Goal: Information Seeking & Learning: Check status

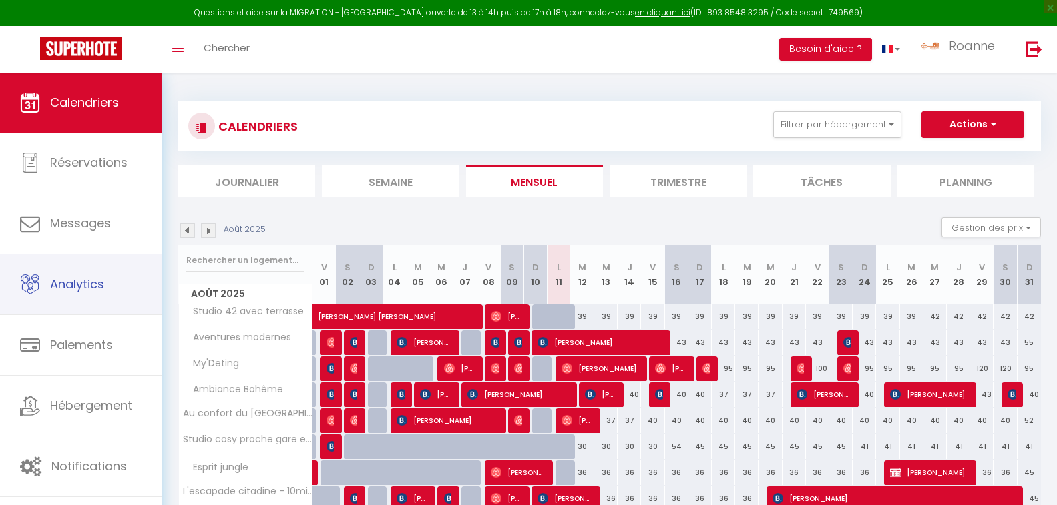
click at [79, 284] on span "Analytics" at bounding box center [77, 284] width 54 height 17
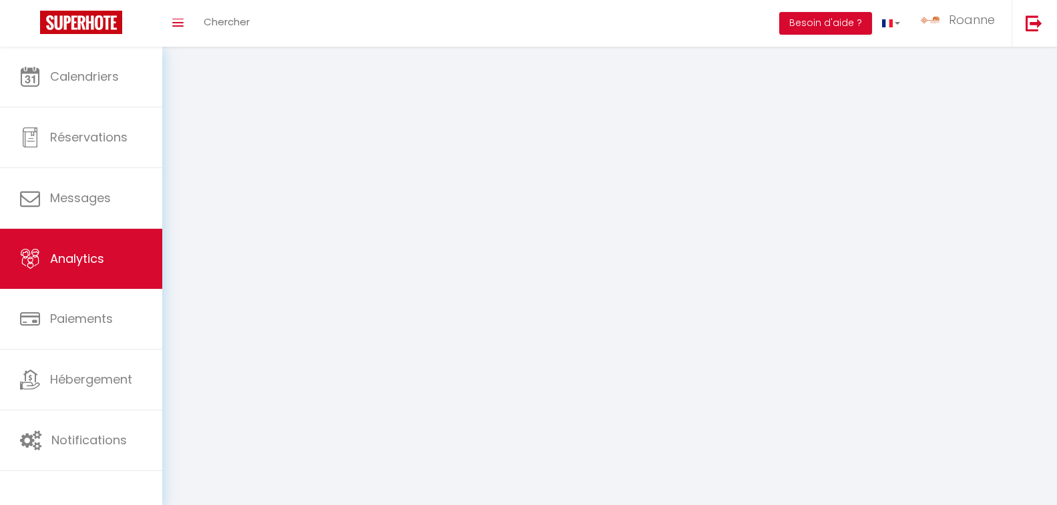
select select "2025"
select select "8"
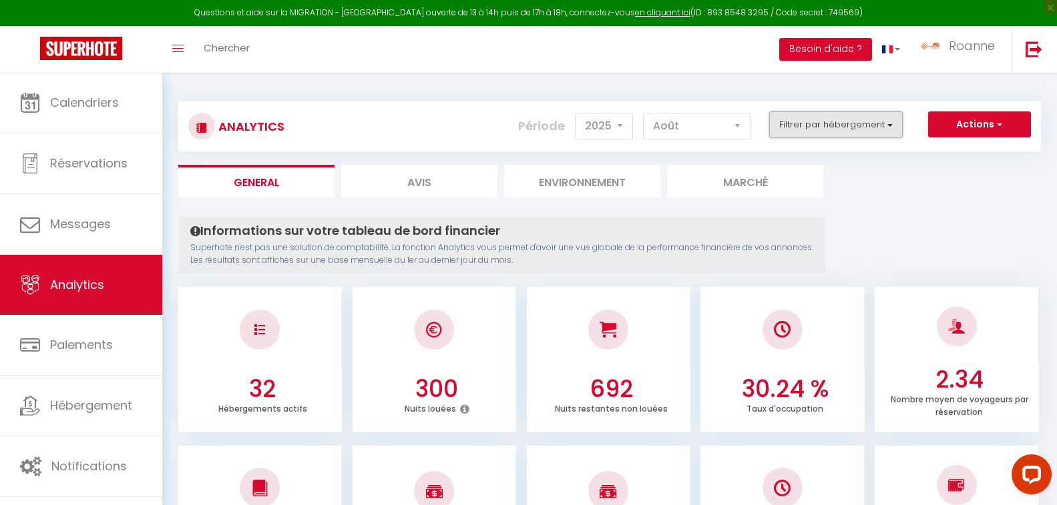
click at [844, 125] on button "Filtrer par hébergement" at bounding box center [835, 124] width 133 height 27
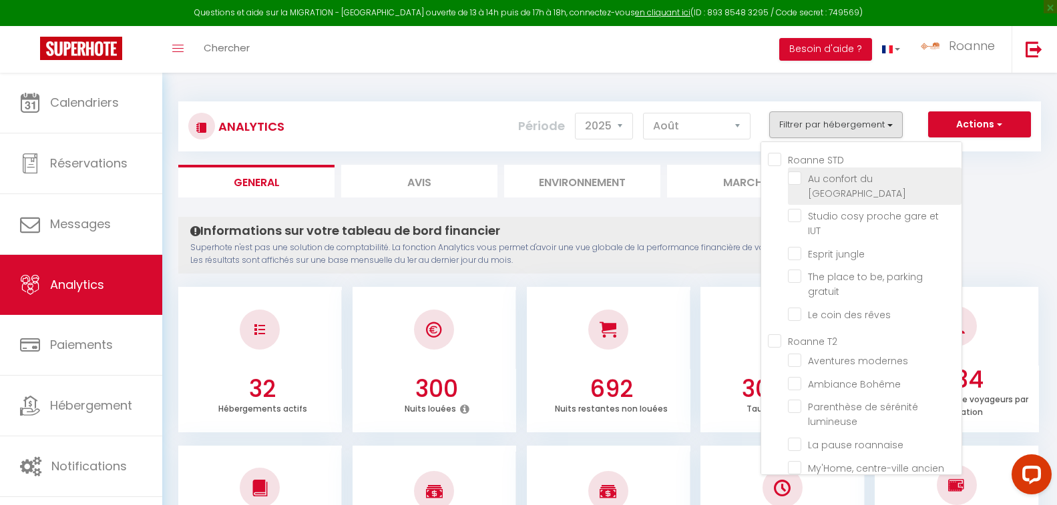
click at [795, 178] on roannais "checkbox" at bounding box center [875, 178] width 174 height 13
checkbox roannais "true"
checkbox IUT "false"
checkbox jungle "false"
checkbox gratuit "false"
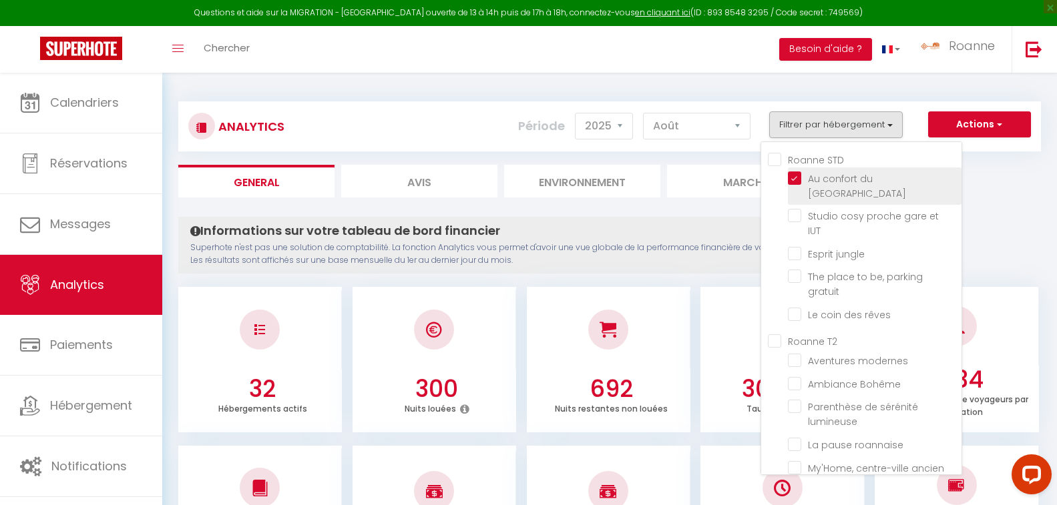
checkbox rêves "false"
checkbox modernes "false"
checkbox Bohême "false"
checkbox lumineuse "false"
checkbox roannaise "false"
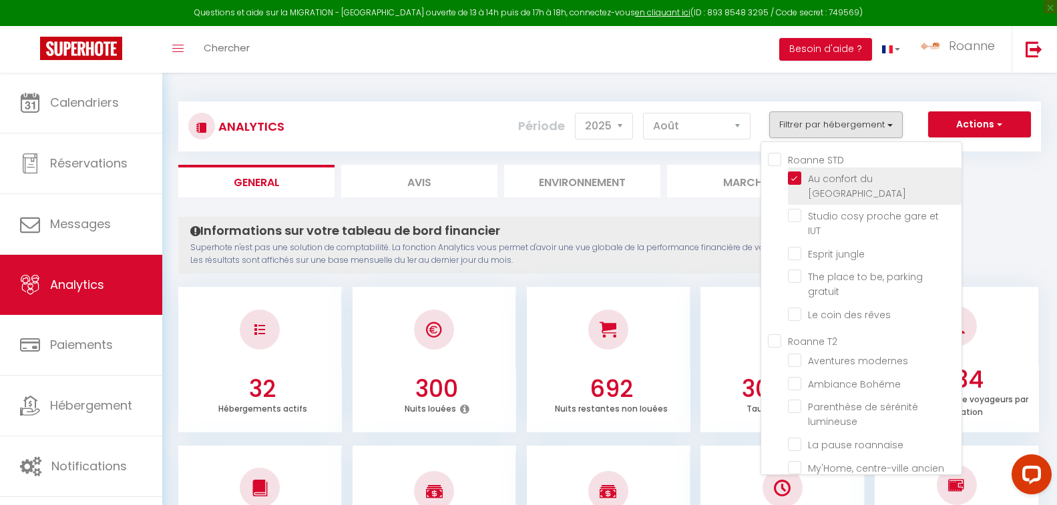
checkbox ancien "false"
checkbox vacances "false"
checkbox sublime "false"
checkbox marché "false"
checkbox chaleureux "false"
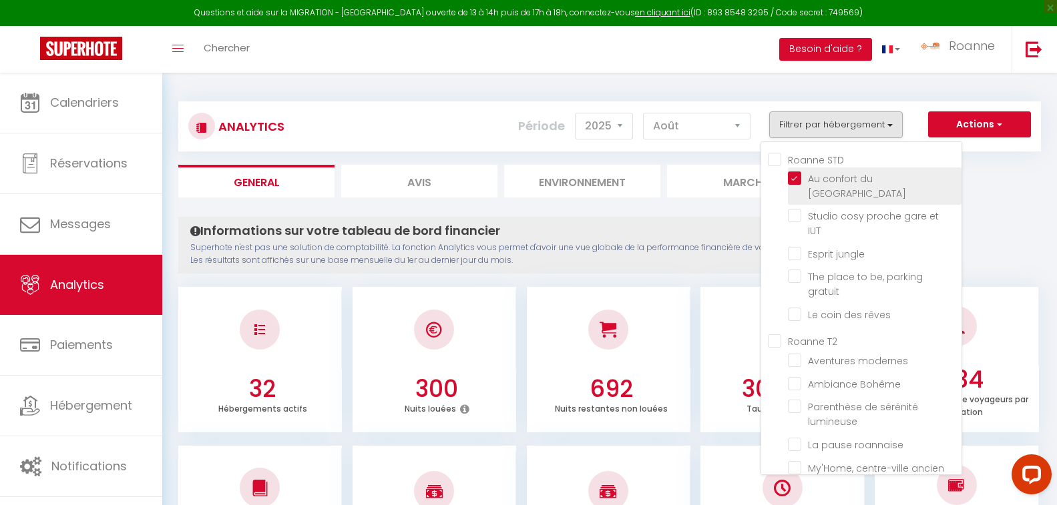
checkbox Roannaise "false"
checkbox moderne "false"
checkbox piétonne\ "false"
checkbox Verte "false"
checkbox input "false"
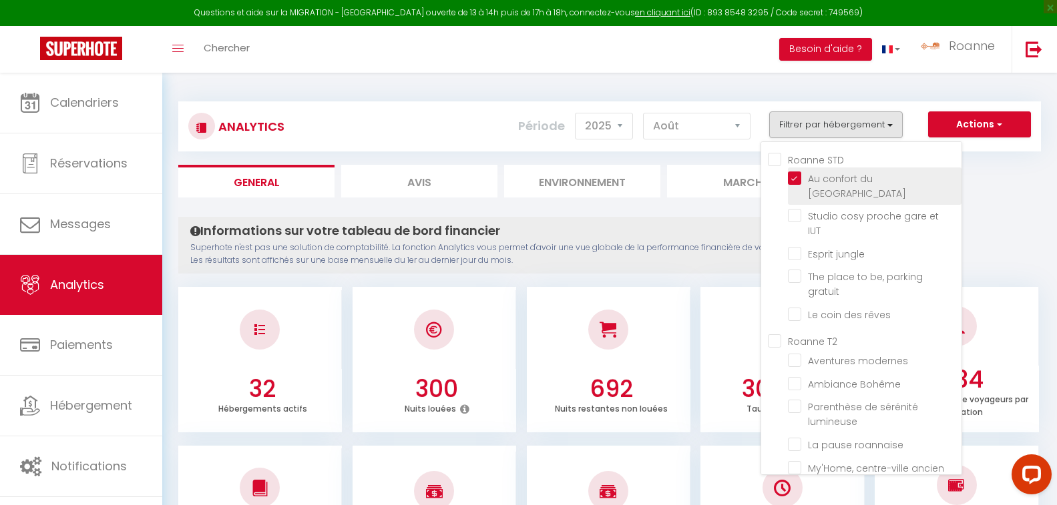
checkbox terrasse "false"
checkbox gare "false"
checkbox passion "false"
checkbox Paix "false"
checkbox Chic "false"
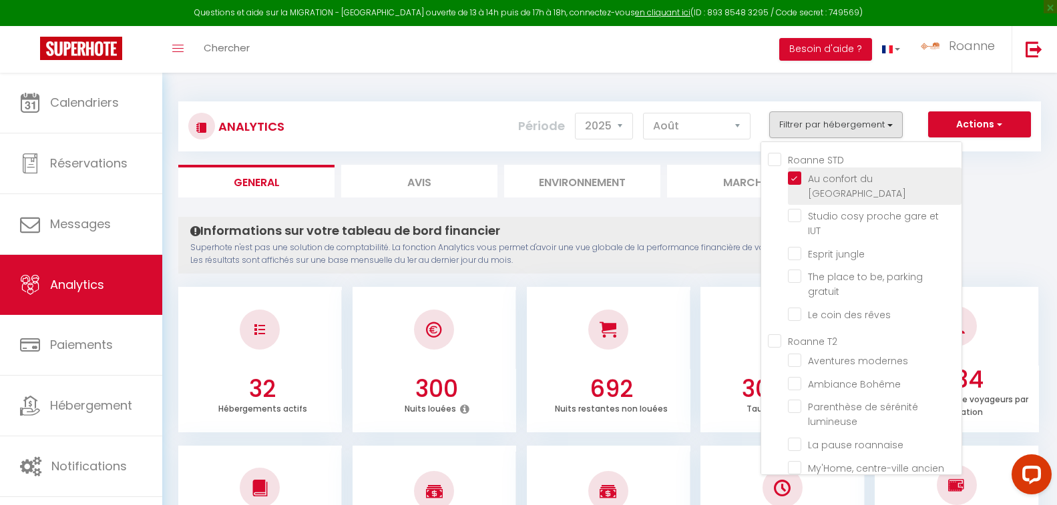
checkbox gare "false"
checkbox Roanne "false"
checkbox centre-ville "false"
checkbox \/Terrasse "false"
checkbox centre "false"
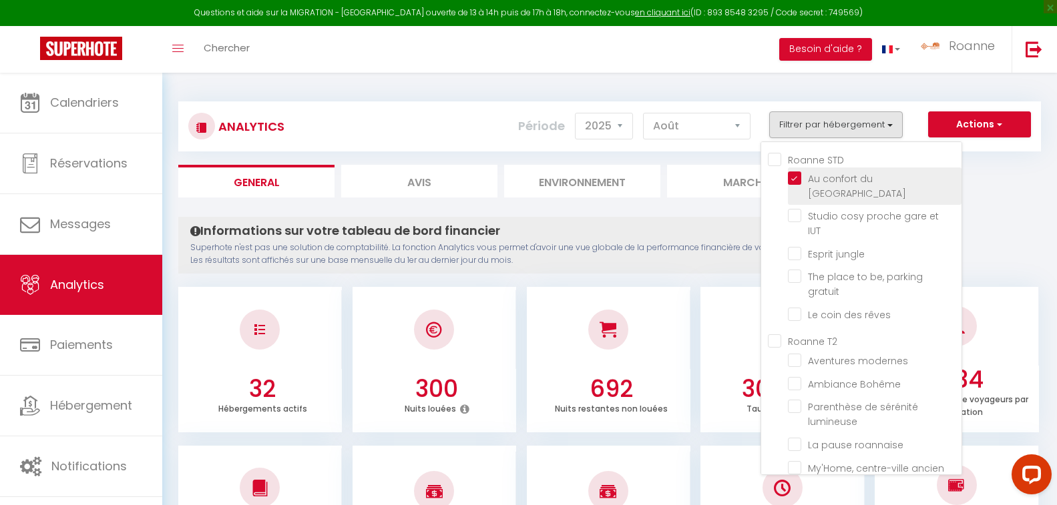
checkbox Cocon "false"
checkbox hypercentre\ "false"
checkbox Roanne "false"
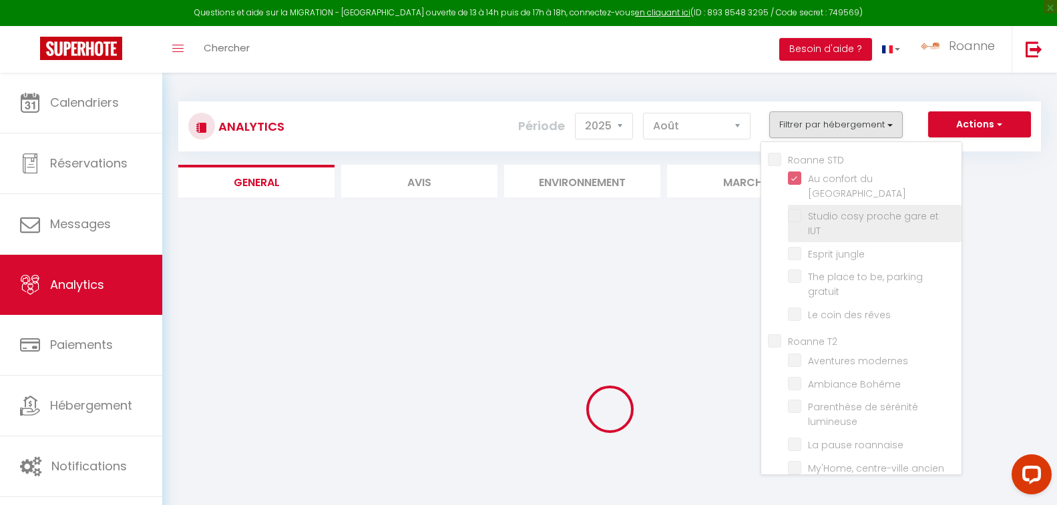
checkbox IUT "false"
checkbox jungle "false"
checkbox gratuit "false"
checkbox rêves "false"
checkbox modernes "false"
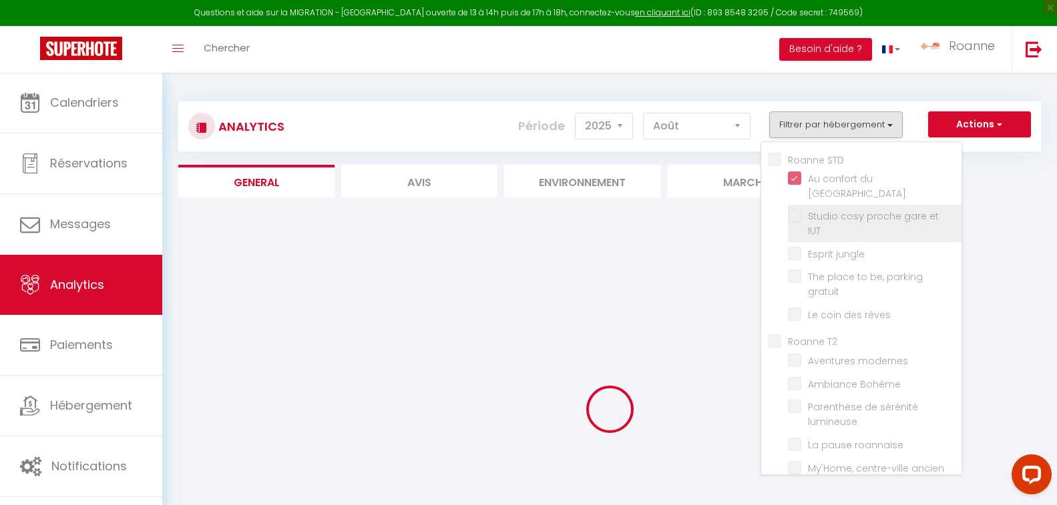
checkbox Bohême "false"
checkbox lumineuse "false"
checkbox roannaise "false"
checkbox ancien "false"
checkbox vacances "false"
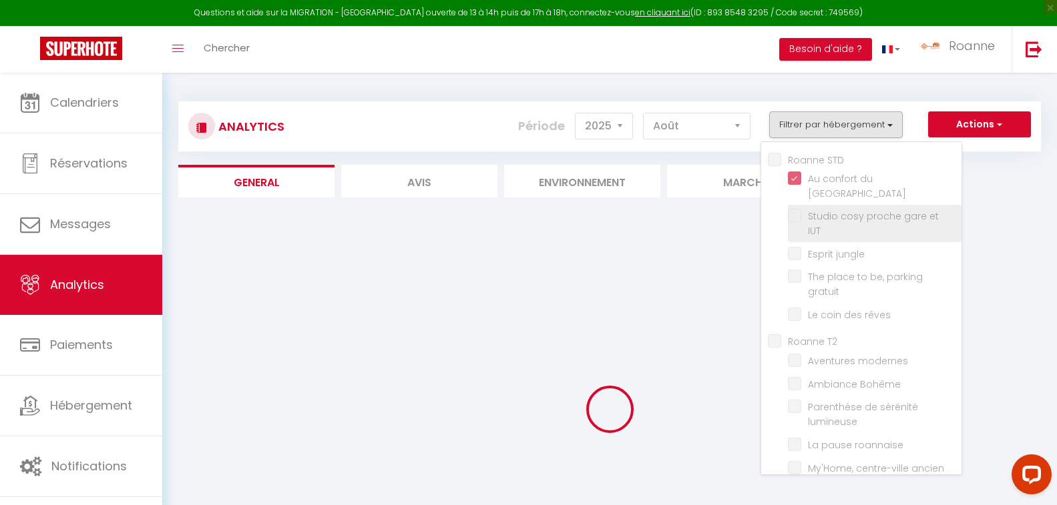
checkbox sublime "false"
checkbox marché "false"
checkbox chaleureux "false"
checkbox Roannaise "false"
checkbox moderne "false"
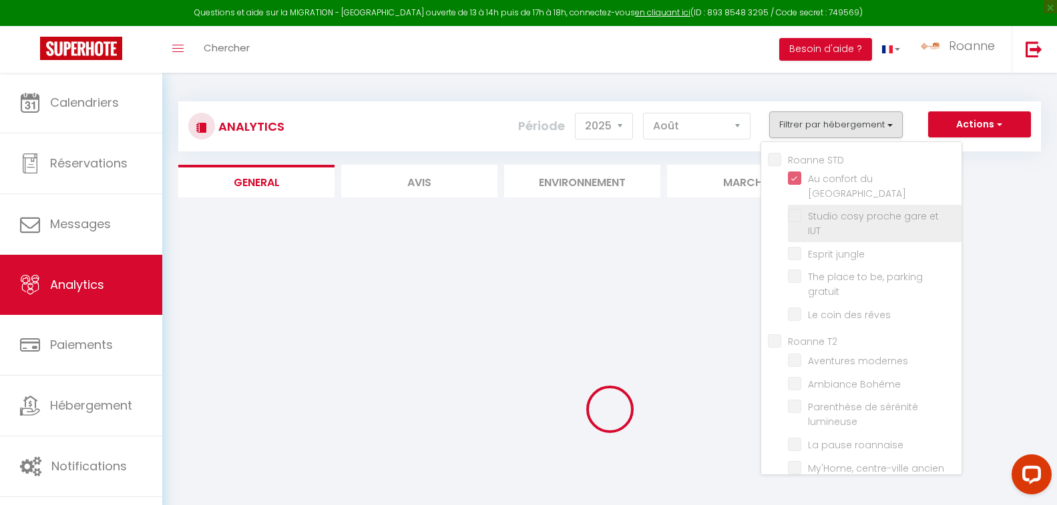
checkbox piétonne\ "false"
checkbox Verte "false"
checkbox input "false"
checkbox terrasse "false"
checkbox gare "false"
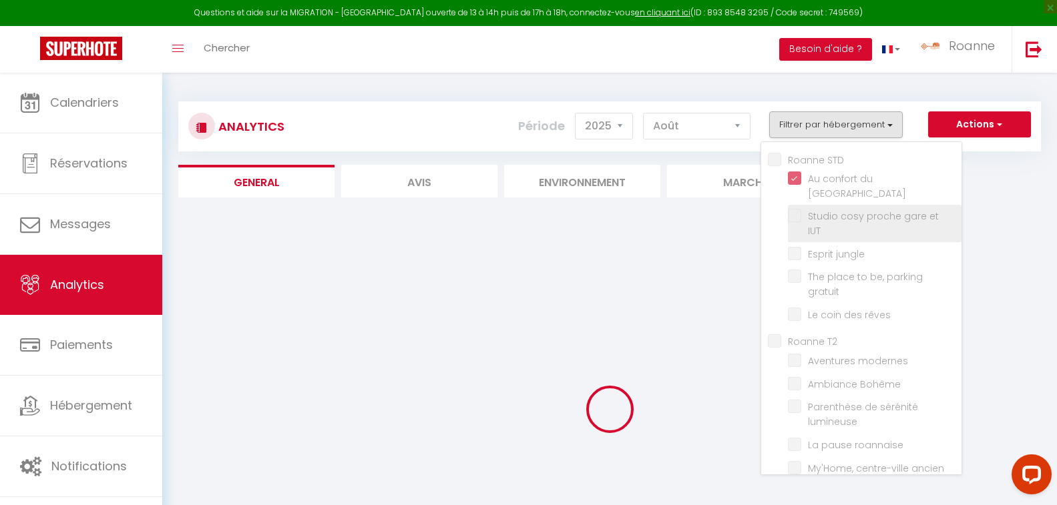
checkbox passion "false"
checkbox Paix "false"
checkbox Chic "false"
checkbox gare "false"
checkbox Roanne "false"
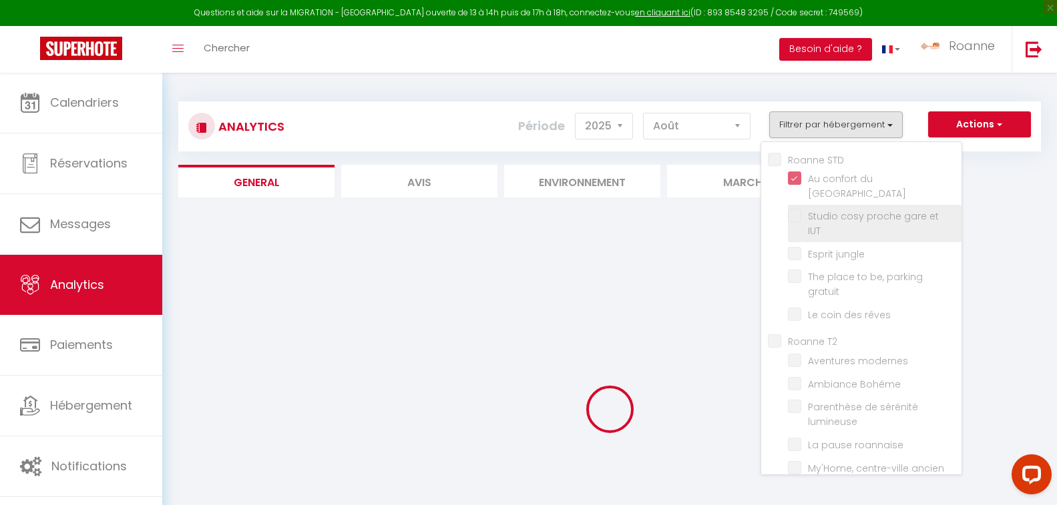
checkbox centre-ville "false"
checkbox \/Terrasse "false"
checkbox centre "false"
checkbox Cocon "false"
checkbox hypercentre\ "false"
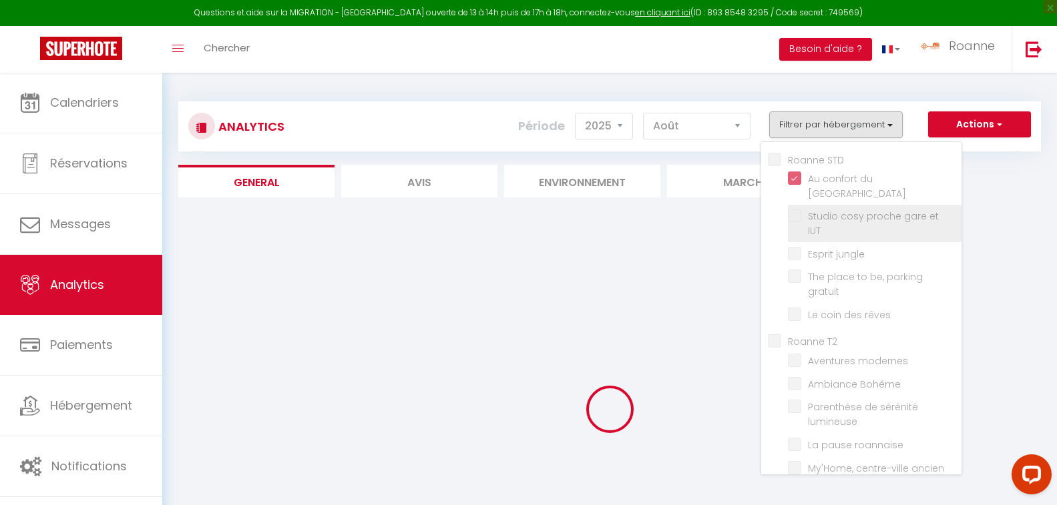
checkbox Roanne "false"
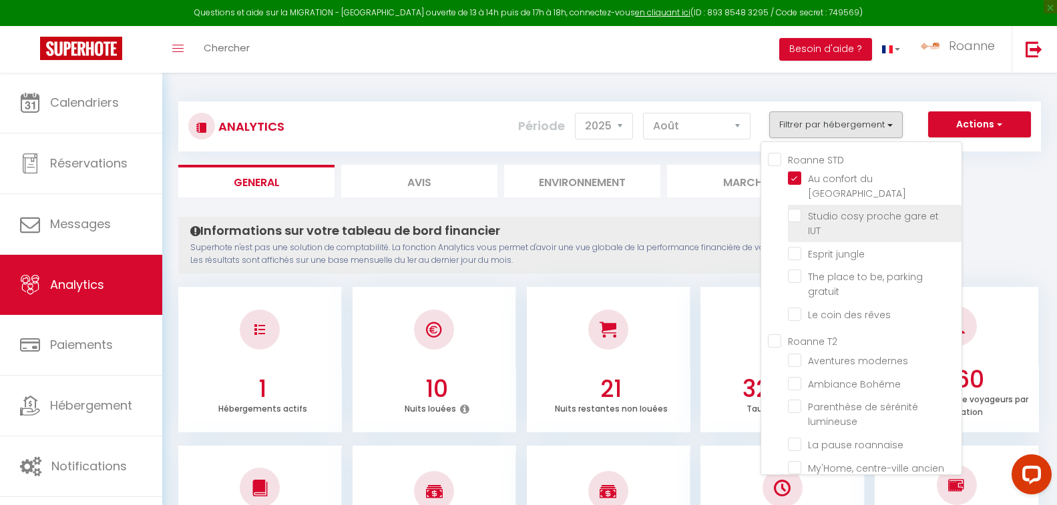
click at [792, 209] on IUT "checkbox" at bounding box center [875, 215] width 174 height 13
checkbox IUT "true"
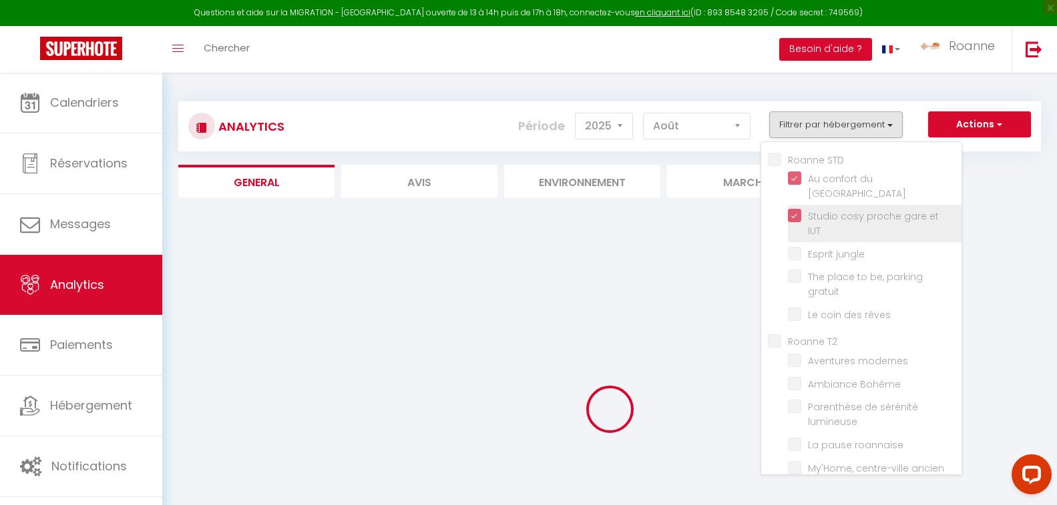
checkbox jungle "false"
checkbox gratuit "false"
checkbox rêves "false"
checkbox modernes "false"
checkbox Bohême "false"
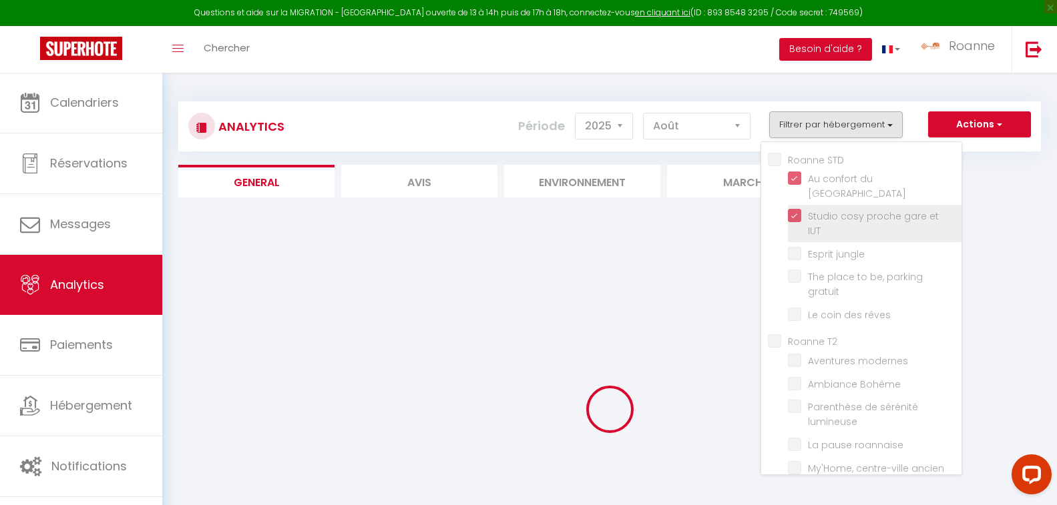
checkbox lumineuse "false"
checkbox roannaise "false"
checkbox ancien "false"
checkbox vacances "false"
checkbox sublime "false"
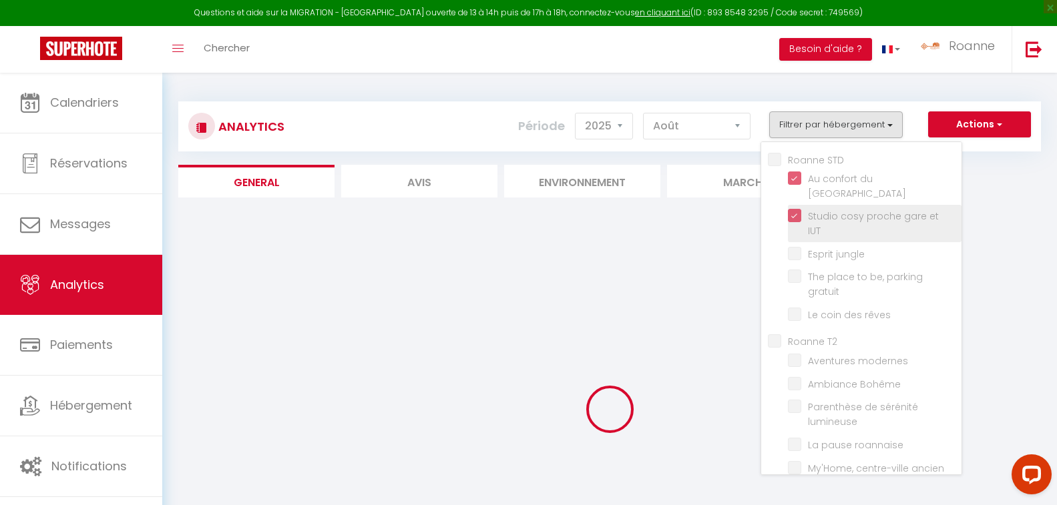
checkbox marché "false"
checkbox chaleureux "false"
checkbox Roannaise "false"
checkbox moderne "false"
checkbox piétonne\ "false"
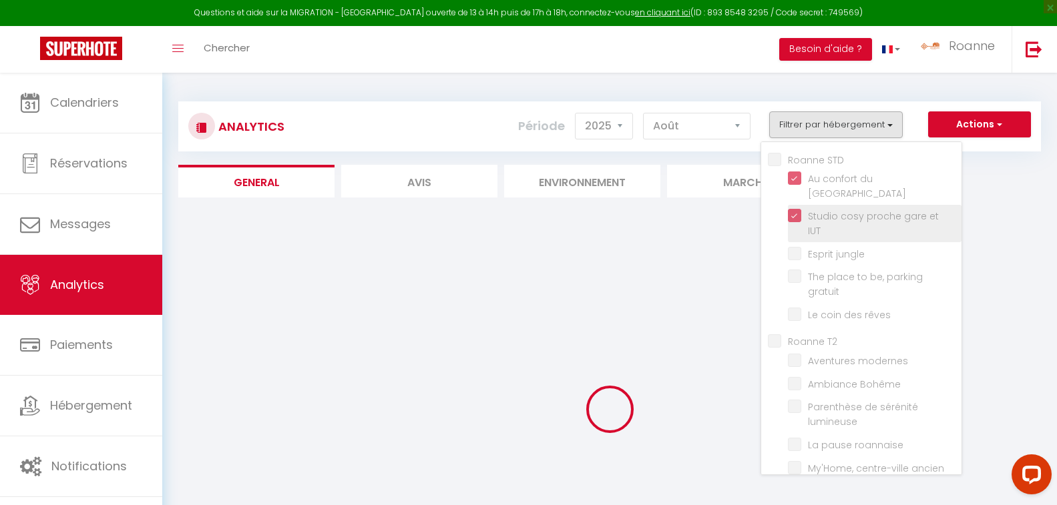
checkbox Verte "false"
checkbox input "false"
checkbox terrasse "false"
checkbox gare "false"
checkbox passion "false"
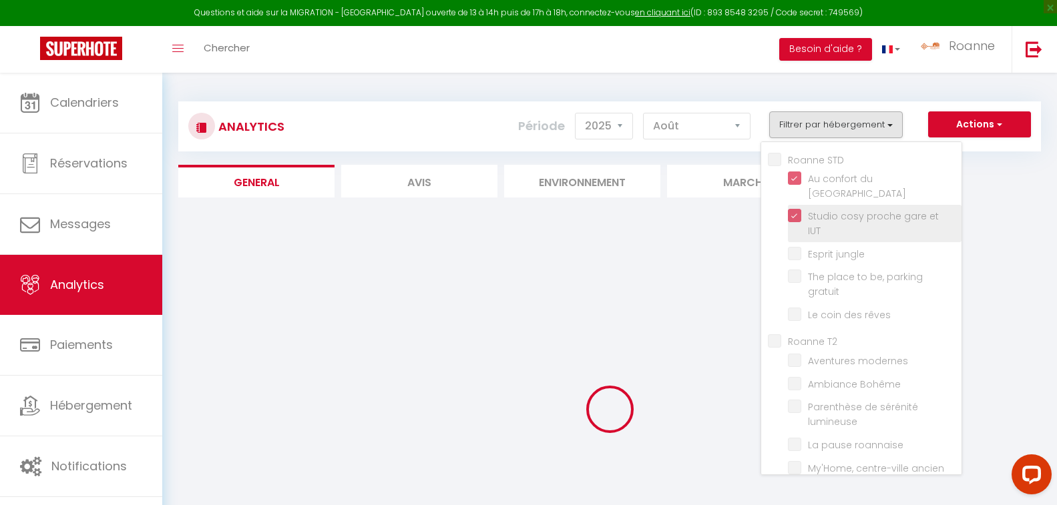
checkbox Paix "false"
checkbox Chic "false"
checkbox gare "false"
checkbox Roanne "false"
checkbox centre-ville "false"
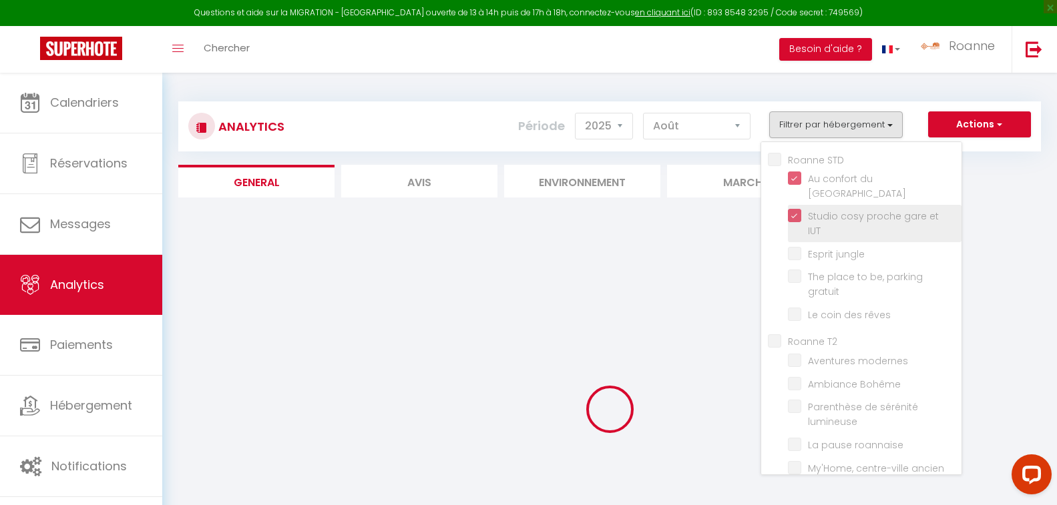
checkbox \/Terrasse "false"
checkbox centre "false"
checkbox Cocon "false"
checkbox hypercentre\ "false"
checkbox Roanne "false"
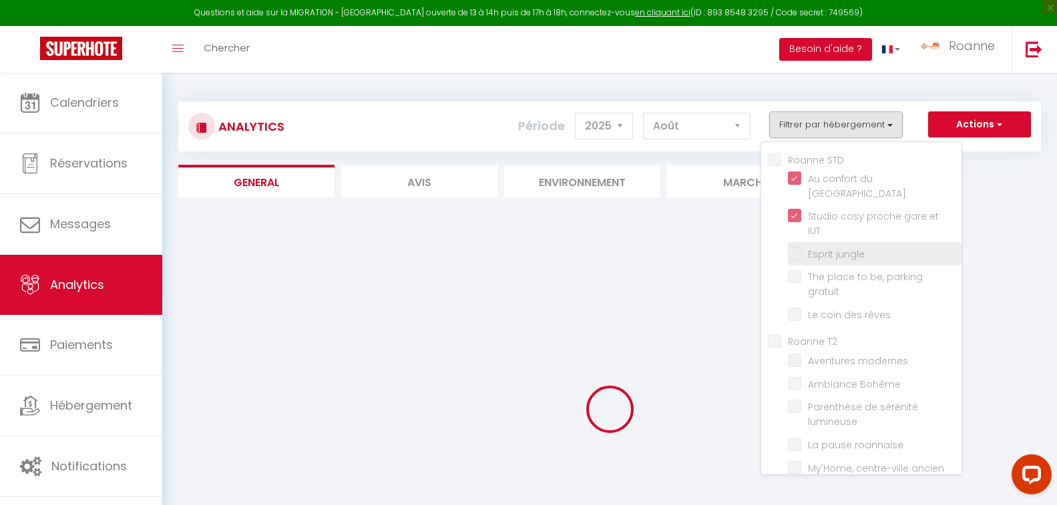
checkbox jungle "false"
checkbox gratuit "false"
checkbox rêves "false"
checkbox modernes "false"
checkbox Bohême "false"
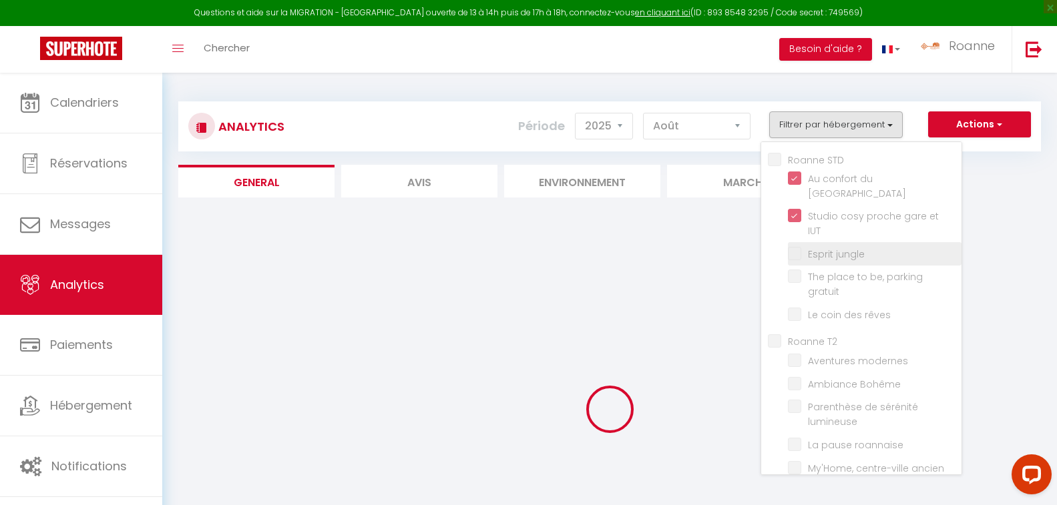
checkbox lumineuse "false"
checkbox roannaise "false"
checkbox ancien "false"
checkbox vacances "false"
checkbox sublime "false"
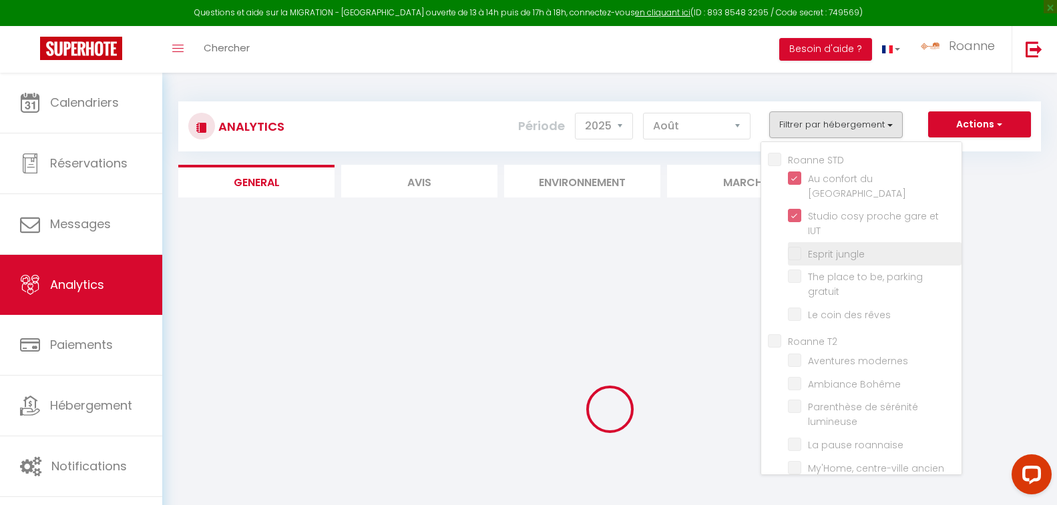
checkbox marché "false"
checkbox chaleureux "false"
checkbox Roannaise "false"
checkbox moderne "false"
checkbox piétonne\ "false"
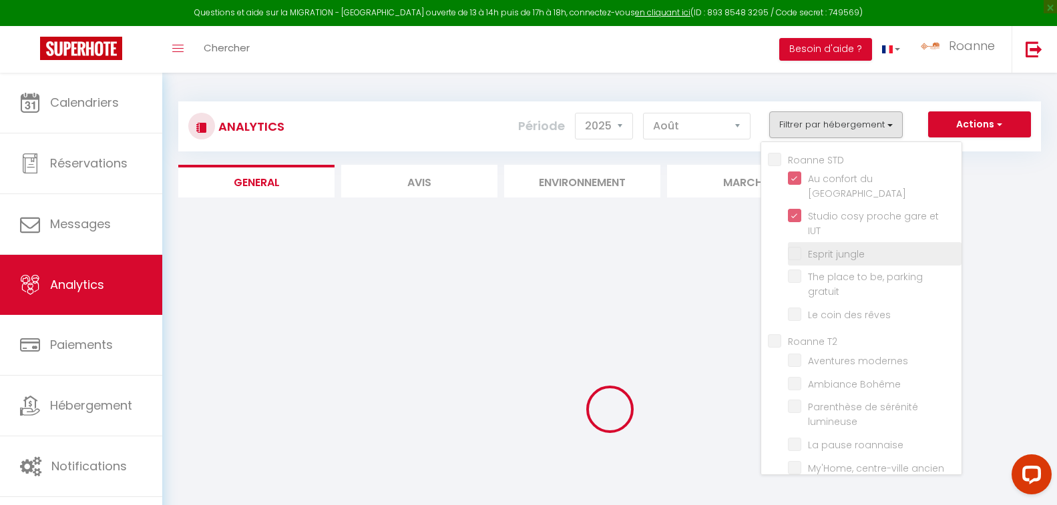
checkbox Verte "false"
checkbox input "false"
checkbox terrasse "false"
checkbox gare "false"
checkbox passion "false"
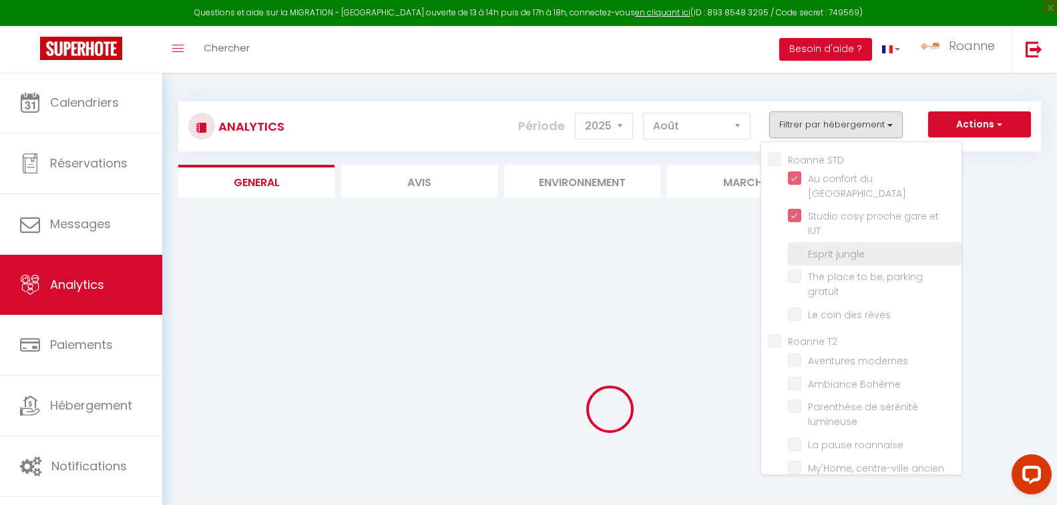
checkbox Paix "false"
checkbox Chic "false"
checkbox gare "false"
checkbox Roanne "false"
checkbox centre-ville "false"
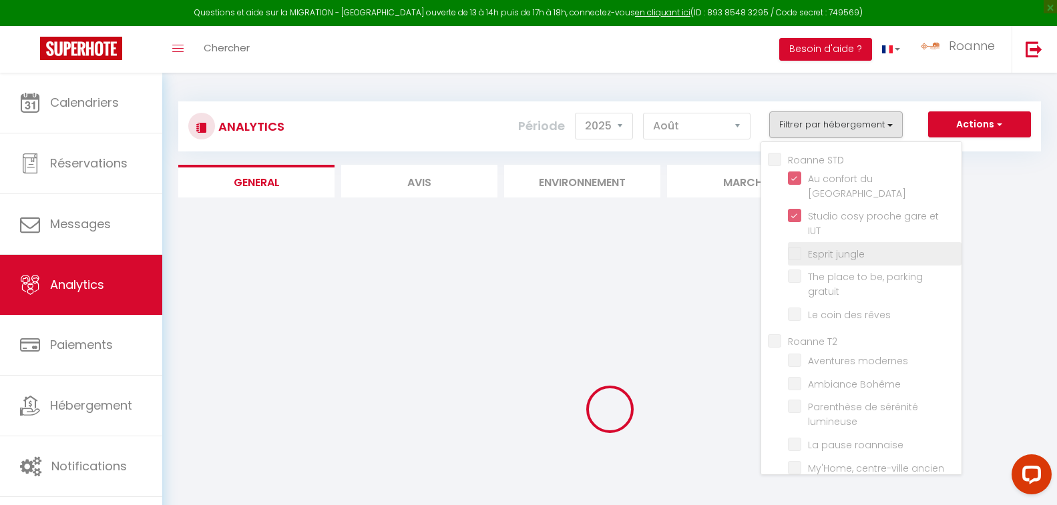
checkbox \/Terrasse "false"
checkbox centre "false"
checkbox Cocon "false"
checkbox hypercentre\ "false"
checkbox Roanne "false"
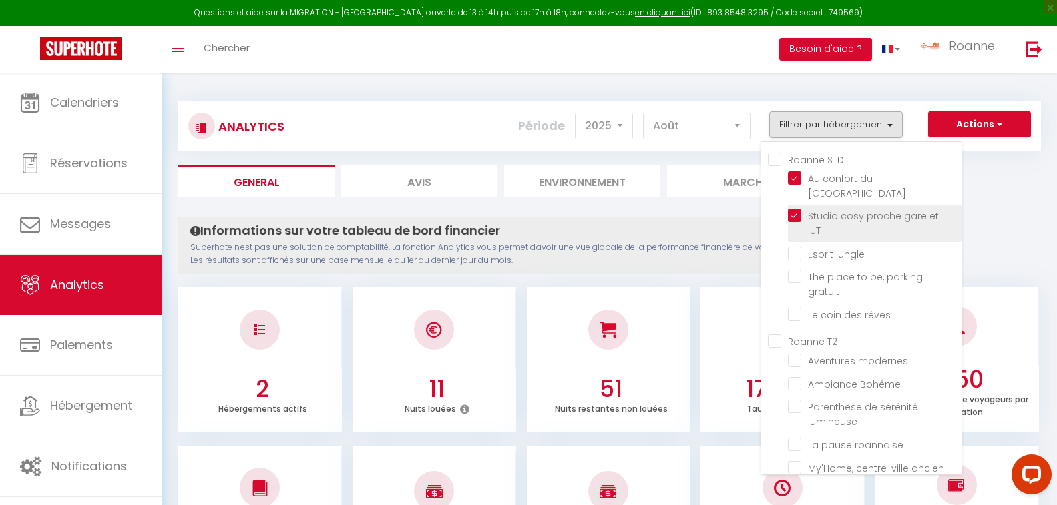
click at [794, 209] on IUT "checkbox" at bounding box center [875, 215] width 174 height 13
checkbox IUT "false"
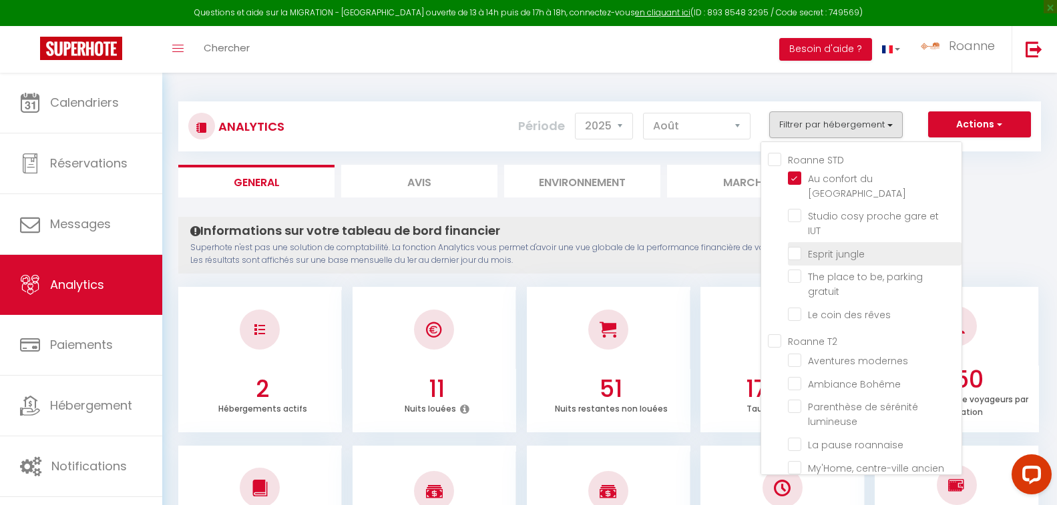
checkbox jungle "false"
checkbox gratuit "false"
checkbox rêves "false"
checkbox modernes "false"
checkbox Bohême "false"
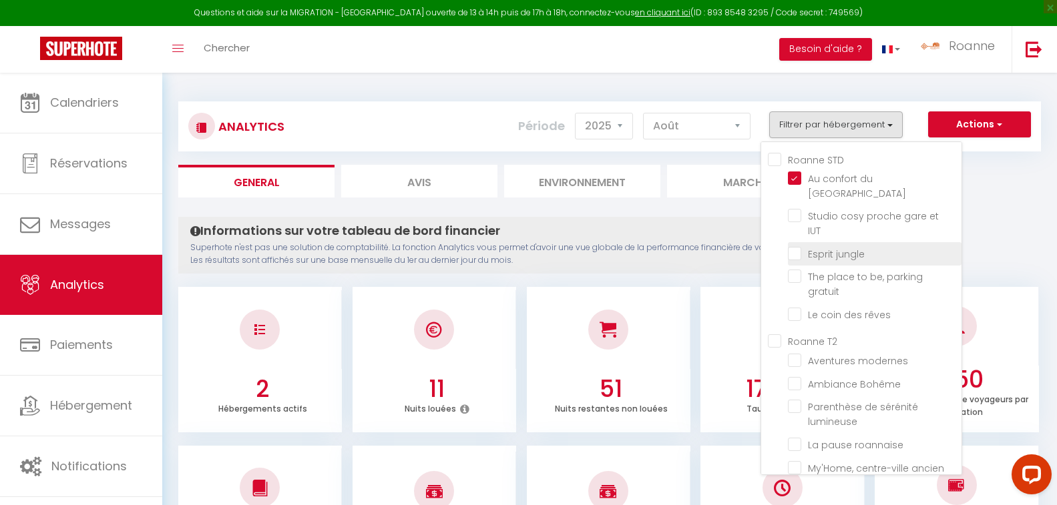
checkbox lumineuse "false"
checkbox roannaise "false"
checkbox ancien "false"
checkbox vacances "false"
checkbox sublime "false"
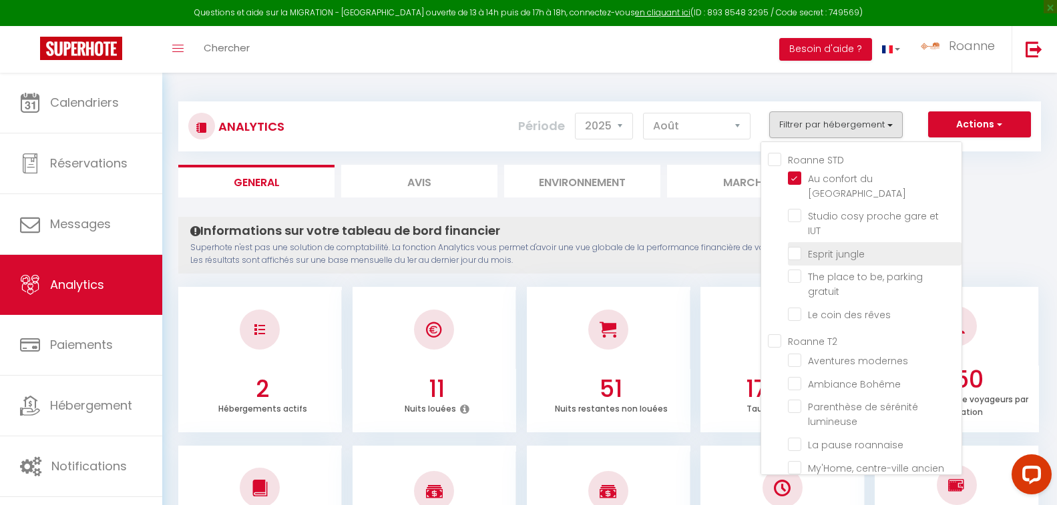
checkbox marché "false"
checkbox chaleureux "false"
checkbox Roannaise "false"
checkbox moderne "false"
checkbox piétonne\ "false"
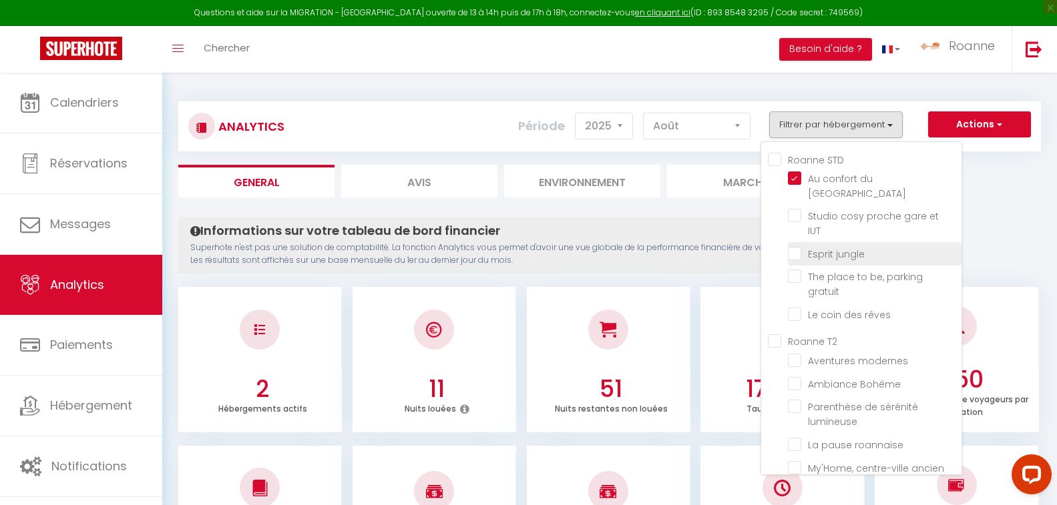
checkbox Verte "false"
checkbox input "false"
checkbox terrasse "false"
checkbox gare "false"
checkbox passion "false"
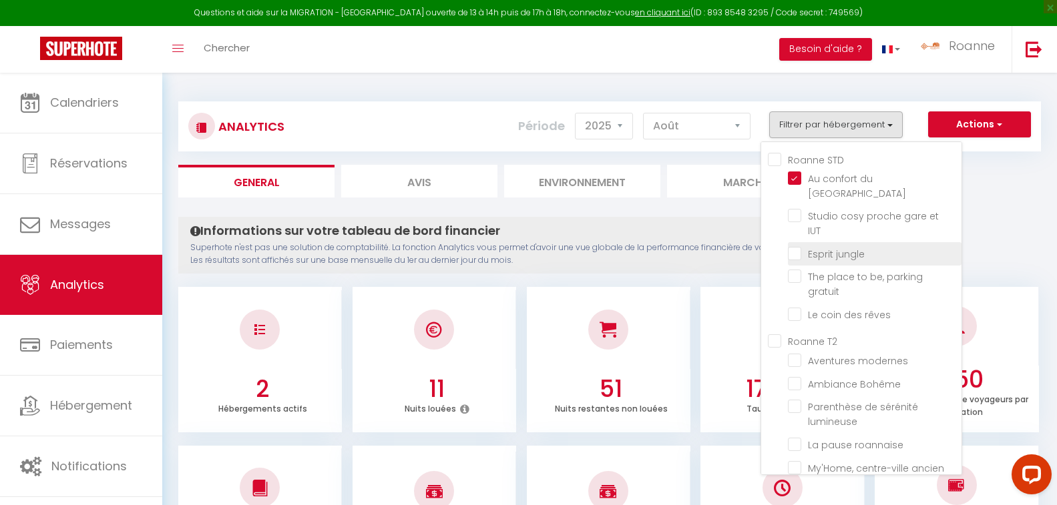
checkbox Paix "false"
checkbox Chic "false"
checkbox gare "false"
checkbox Roanne "false"
checkbox centre-ville "false"
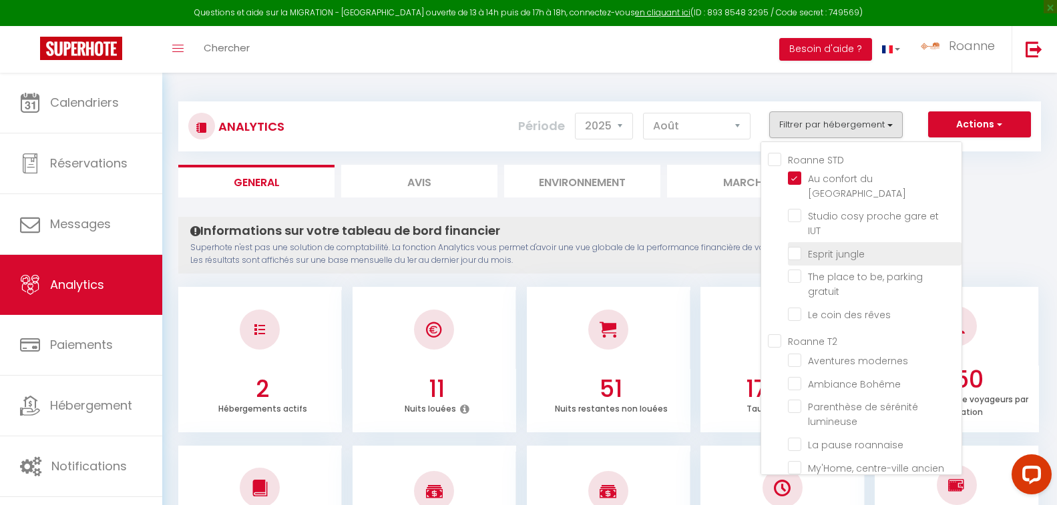
checkbox \/Terrasse "false"
checkbox centre "false"
checkbox Cocon "false"
checkbox hypercentre\ "false"
checkbox Roanne "false"
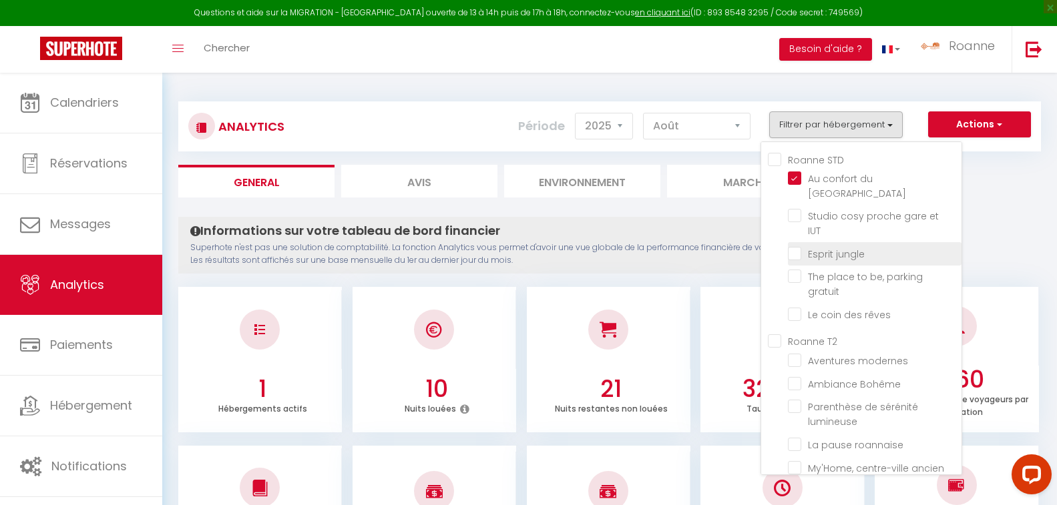
checkbox jungle "false"
checkbox gratuit "false"
checkbox rêves "false"
checkbox modernes "false"
checkbox Bohême "false"
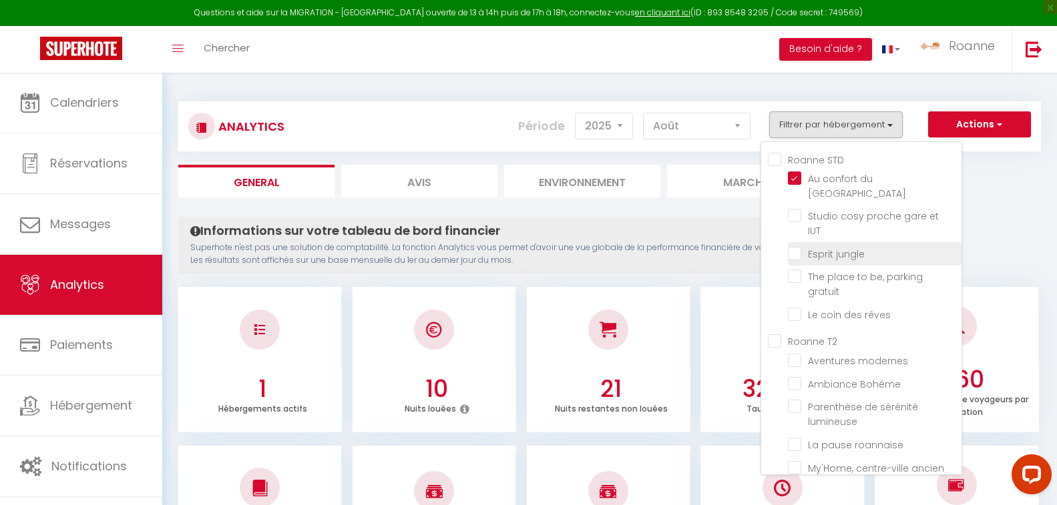
checkbox lumineuse "false"
checkbox roannaise "false"
checkbox ancien "false"
checkbox vacances "false"
checkbox sublime "false"
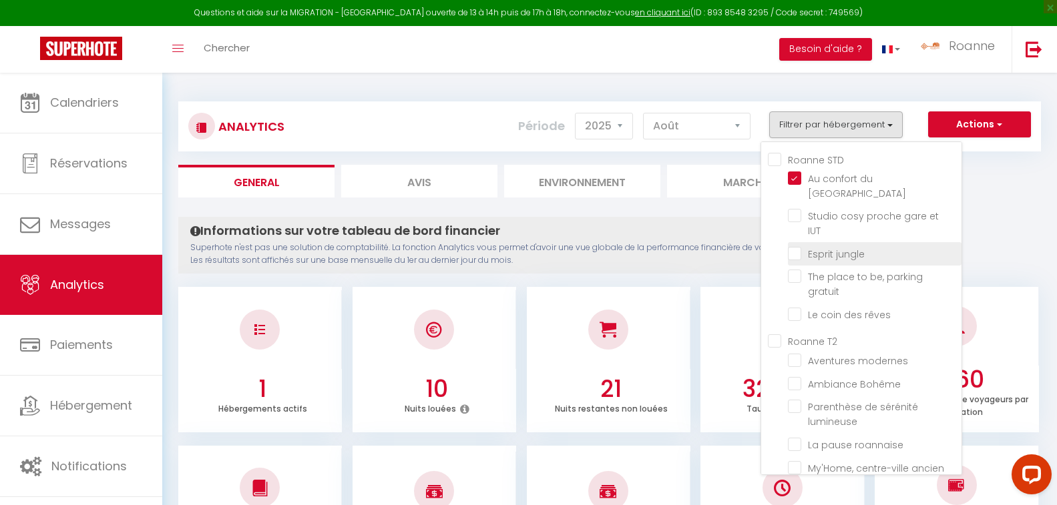
checkbox marché "false"
checkbox chaleureux "false"
checkbox Roannaise "false"
checkbox moderne "false"
checkbox piétonne\ "false"
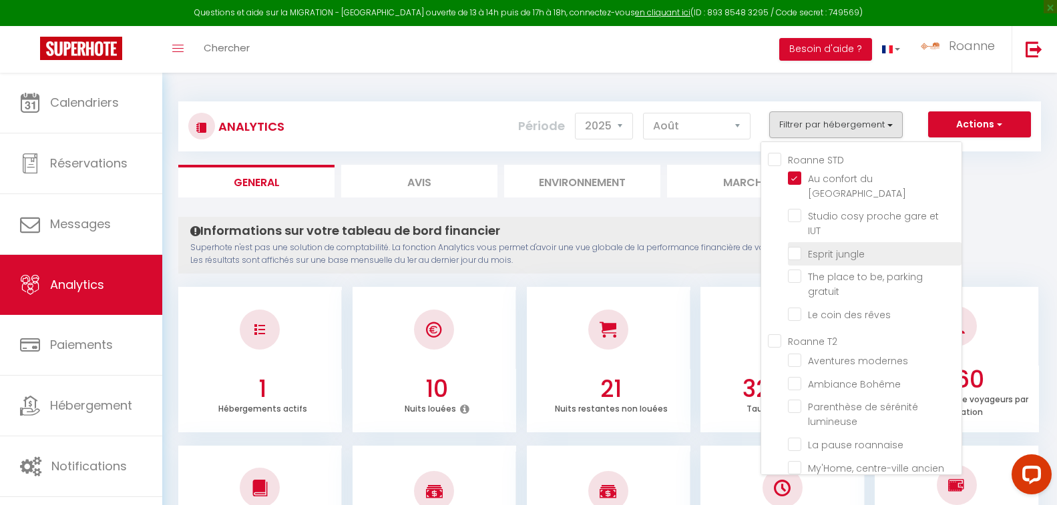
checkbox Verte "false"
checkbox input "false"
checkbox terrasse "false"
checkbox gare "false"
checkbox passion "false"
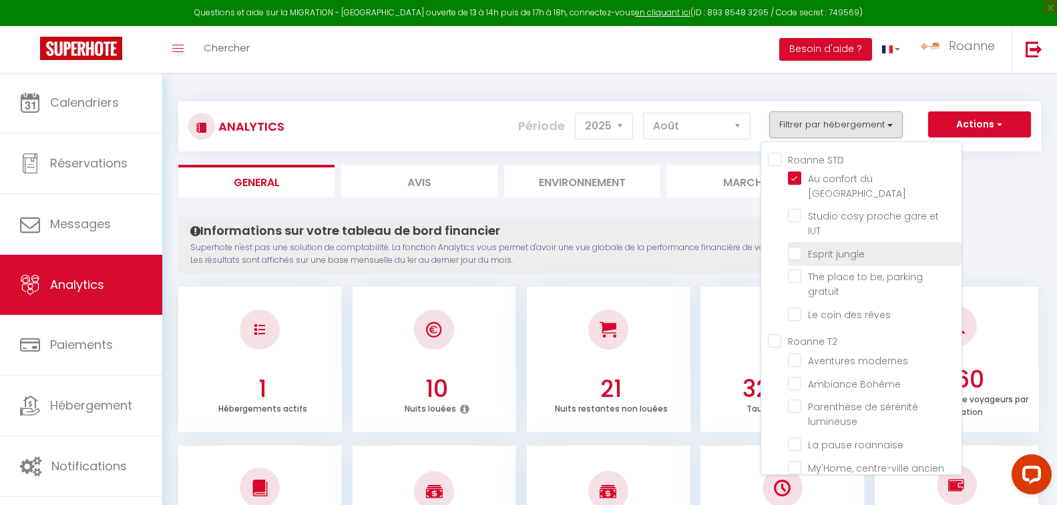
checkbox Paix "false"
checkbox Chic "false"
checkbox gare "false"
checkbox Roanne "false"
checkbox centre-ville "false"
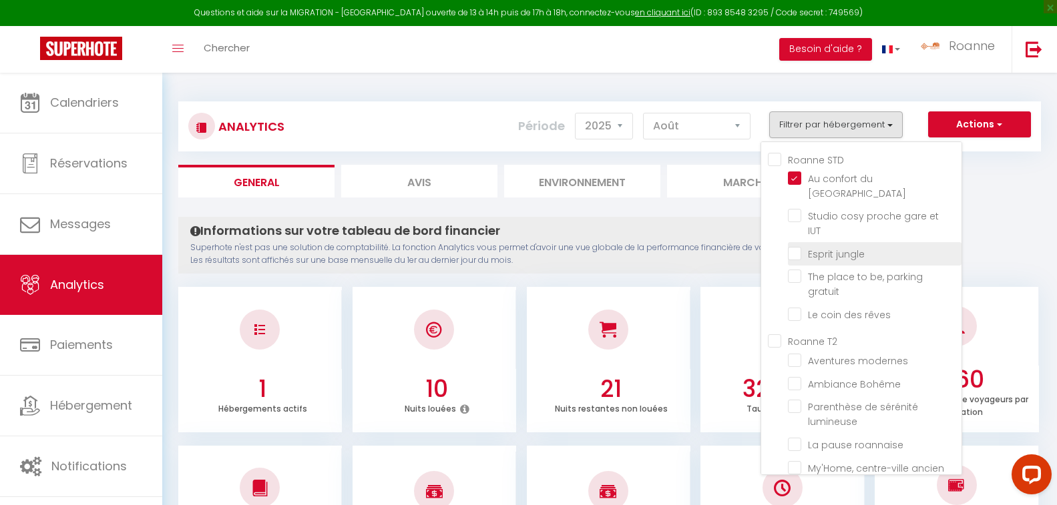
checkbox \/Terrasse "false"
checkbox centre "false"
checkbox Cocon "false"
checkbox hypercentre\ "false"
checkbox Roanne "false"
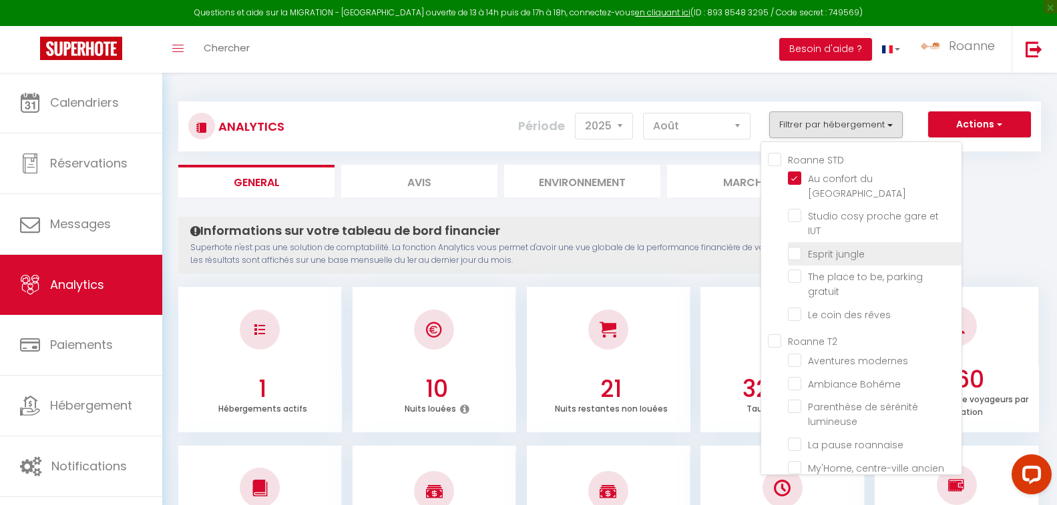
click at [793, 246] on jungle "checkbox" at bounding box center [875, 252] width 174 height 13
checkbox jungle "true"
checkbox gratuit "false"
checkbox rêves "false"
checkbox modernes "false"
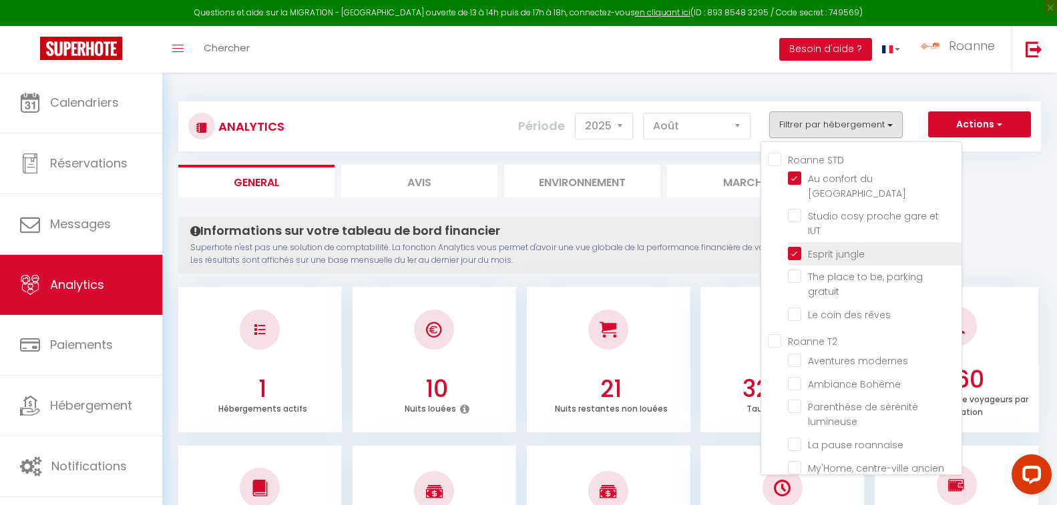
checkbox Bohême "false"
checkbox lumineuse "false"
checkbox roannaise "false"
checkbox ancien "false"
checkbox vacances "false"
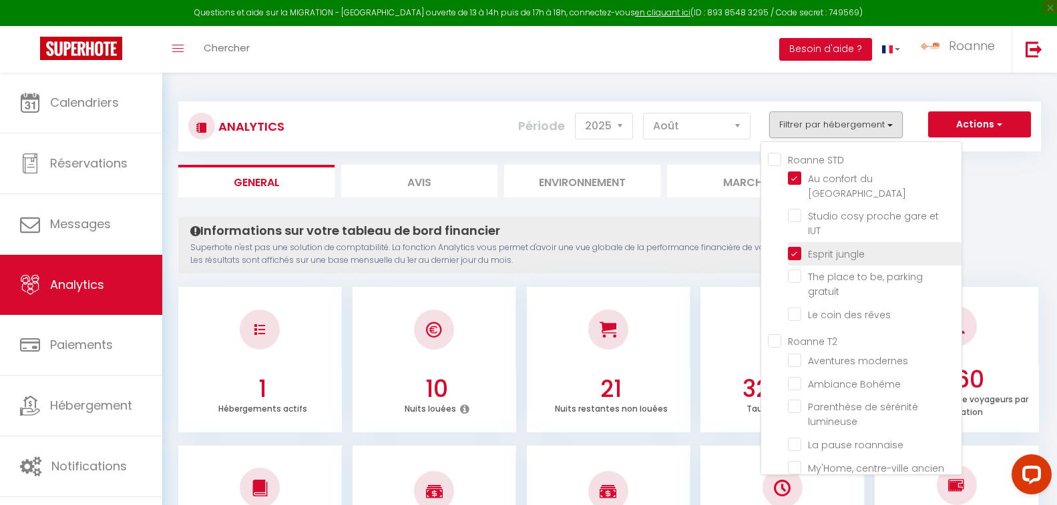
checkbox sublime "false"
checkbox marché "false"
checkbox chaleureux "false"
checkbox Roannaise "false"
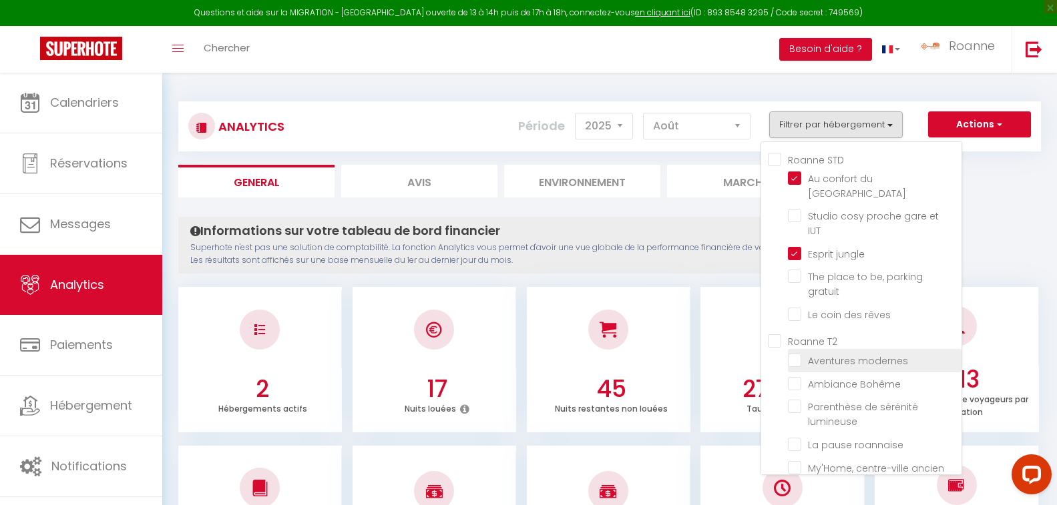
click at [798, 353] on modernes "checkbox" at bounding box center [875, 359] width 174 height 13
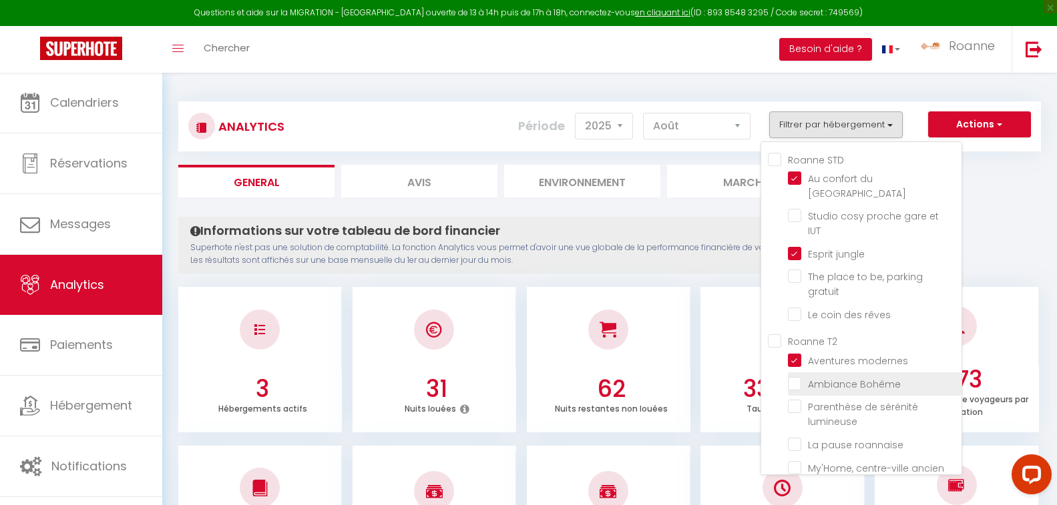
click at [795, 376] on Bohême "checkbox" at bounding box center [875, 382] width 174 height 13
click at [797, 484] on vacances "checkbox" at bounding box center [875, 490] width 174 height 13
click at [1027, 174] on ul "General Avis Environnement Marché" at bounding box center [609, 181] width 862 height 33
